Goal: Information Seeking & Learning: Learn about a topic

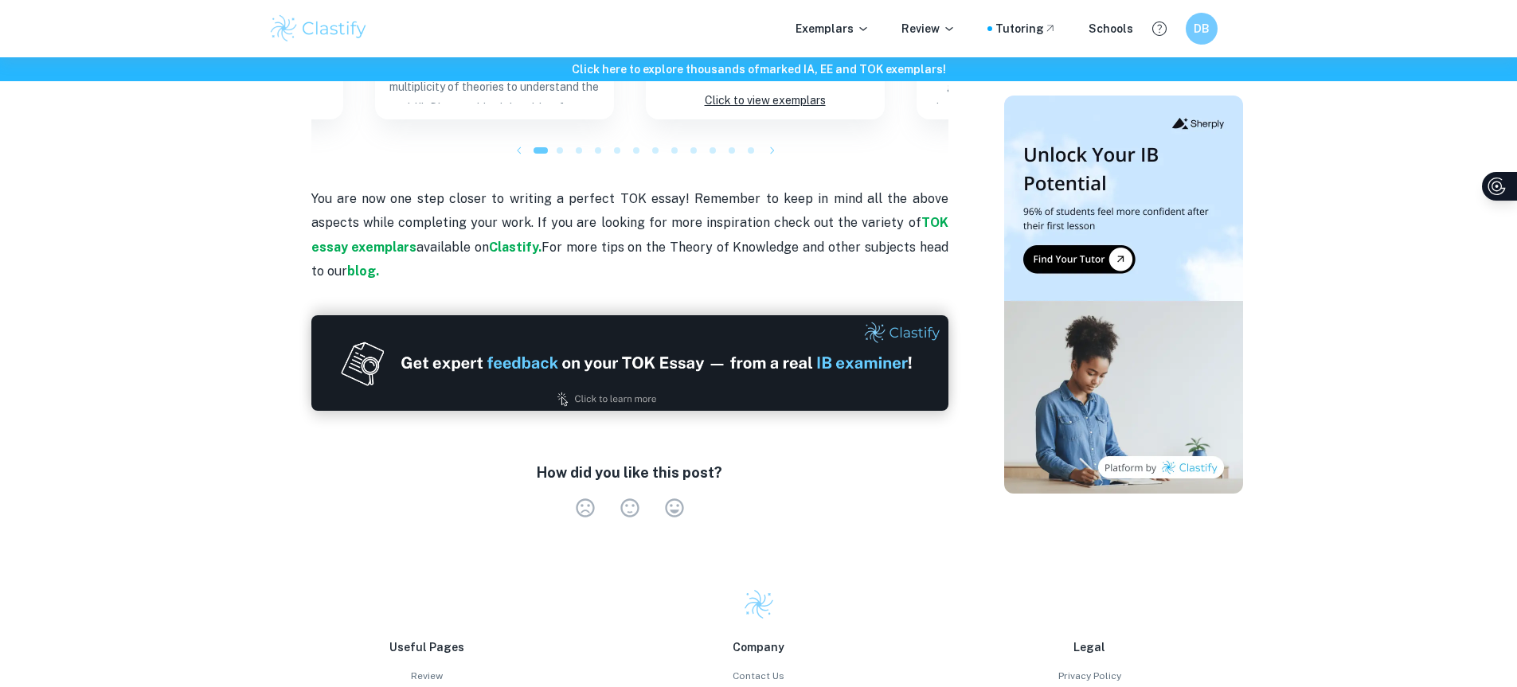
scroll to position [1752, 0]
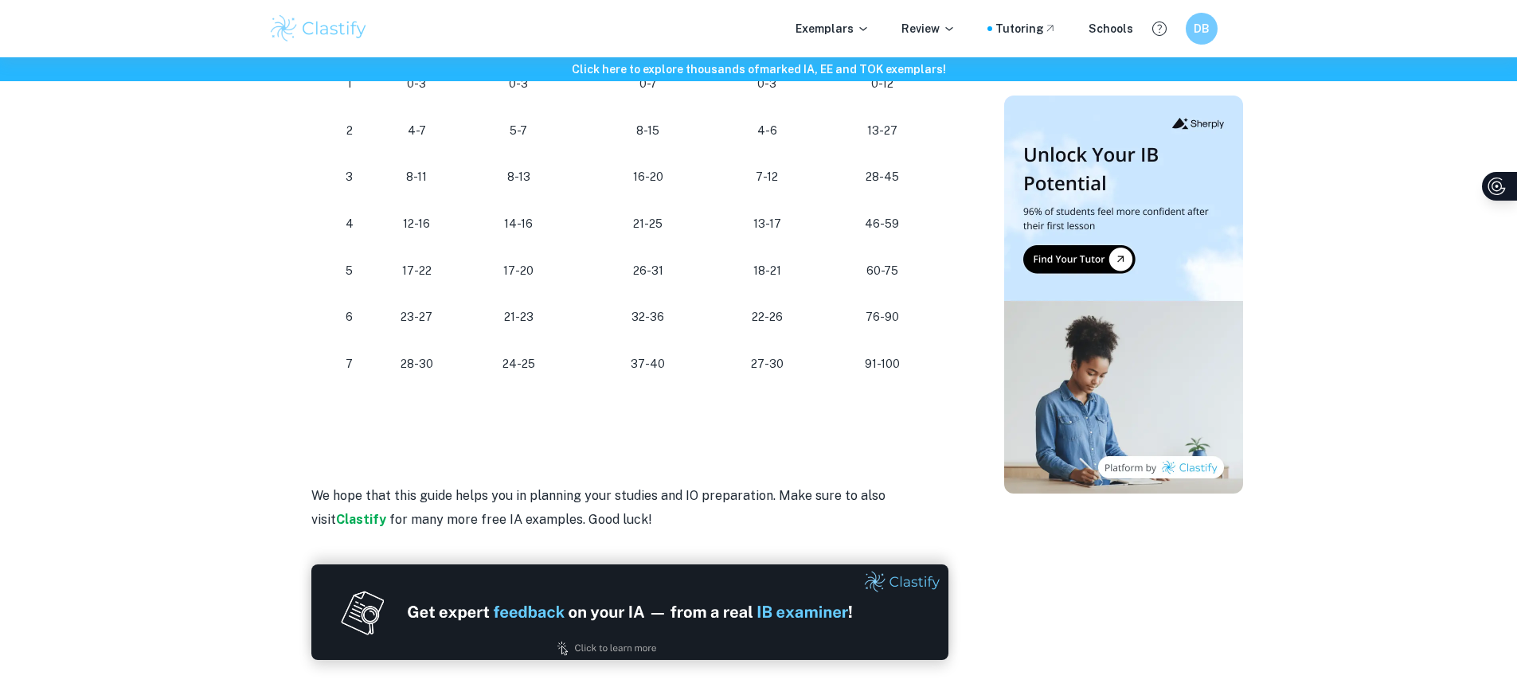
scroll to position [1274, 0]
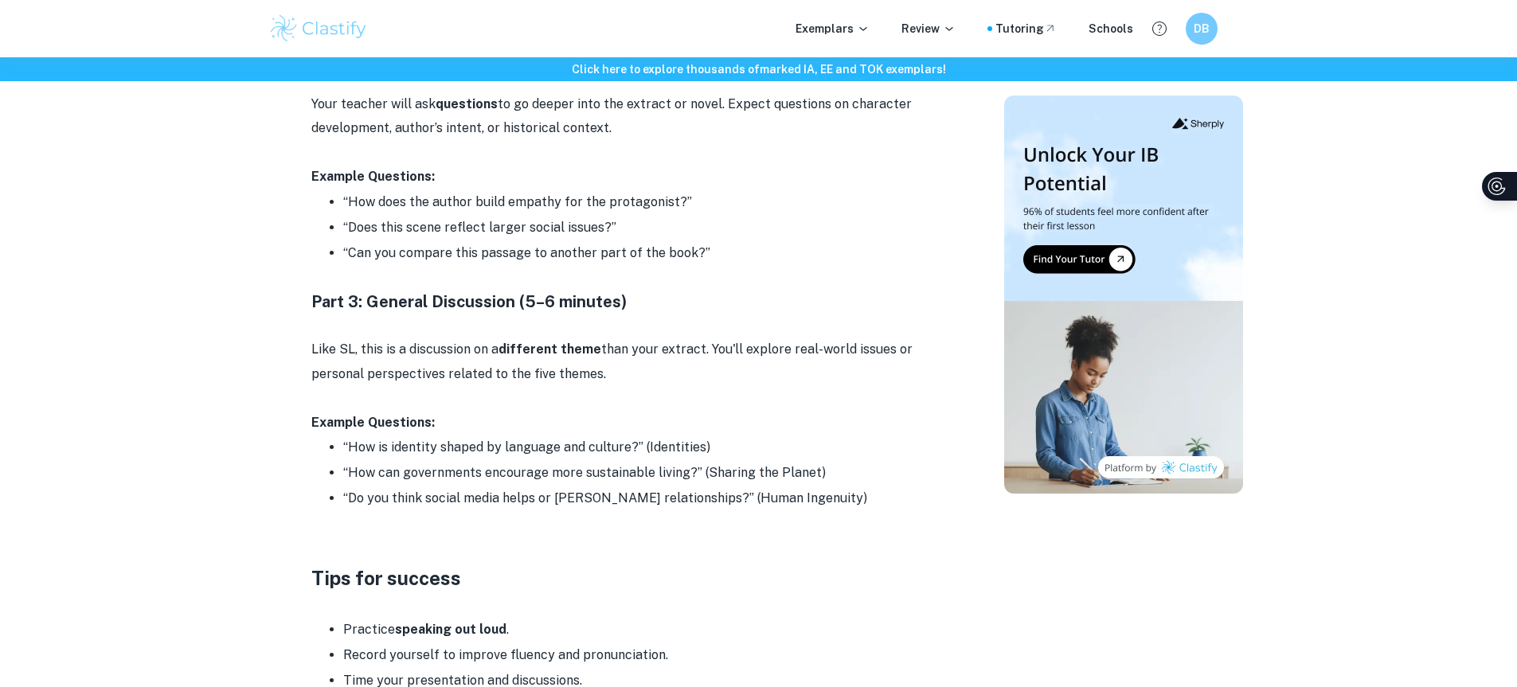
scroll to position [4062, 0]
